Goal: Navigation & Orientation: Find specific page/section

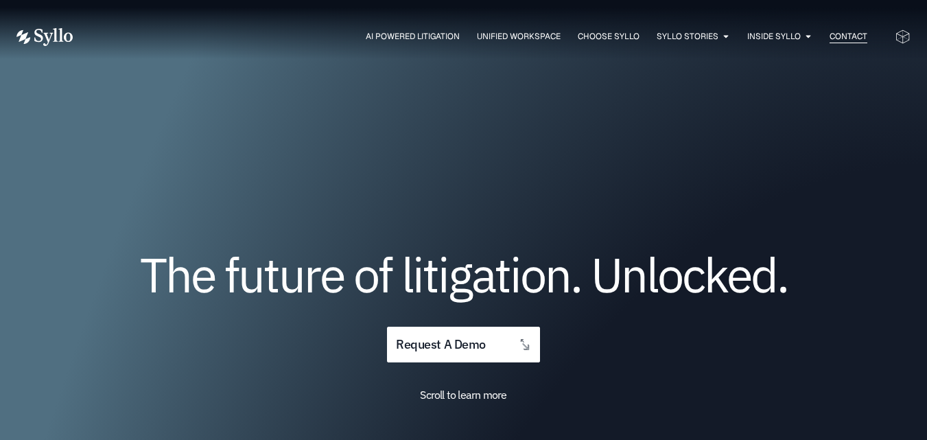
click at [854, 32] on span "Contact" at bounding box center [849, 36] width 38 height 12
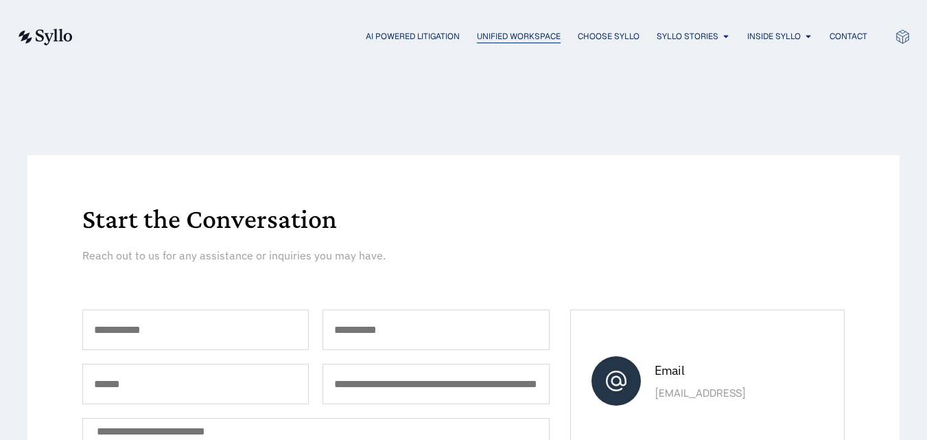
click at [504, 34] on span "Unified Workspace" at bounding box center [519, 36] width 84 height 12
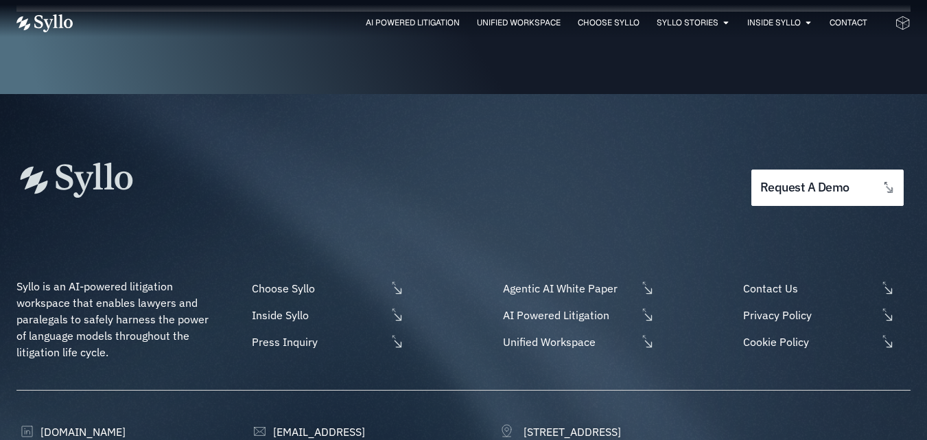
scroll to position [4462, 0]
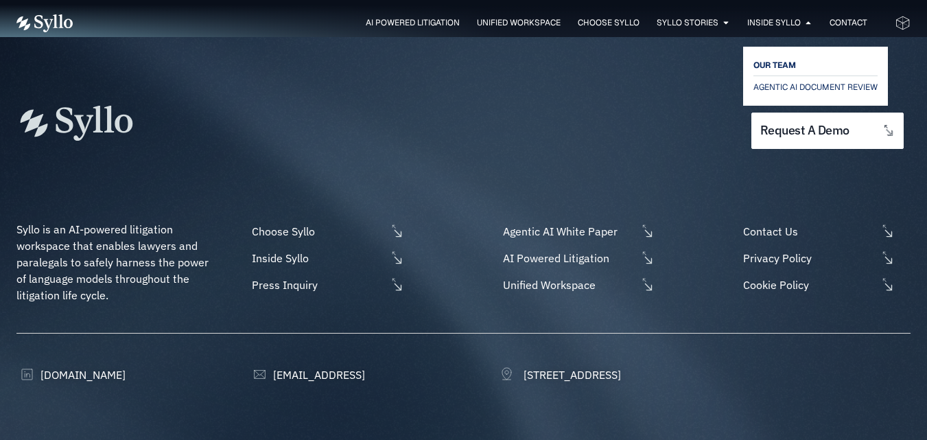
click at [767, 64] on span "OUR TEAM" at bounding box center [775, 65] width 43 height 16
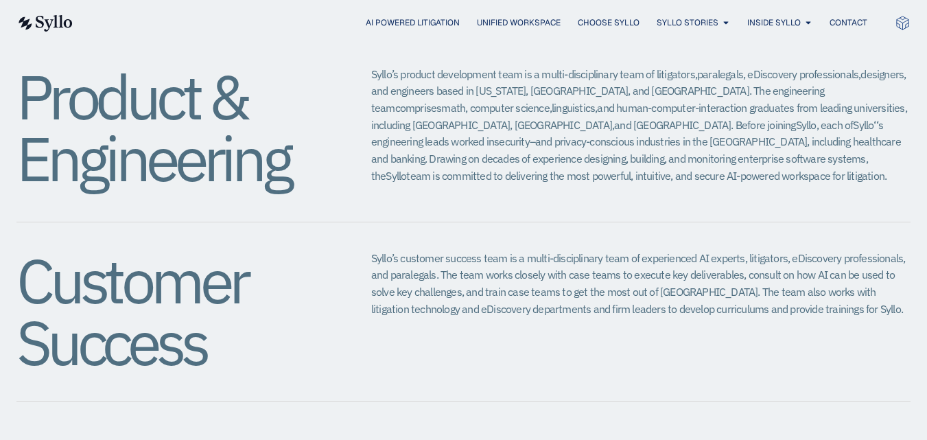
scroll to position [1654, 0]
